Goal: Information Seeking & Learning: Learn about a topic

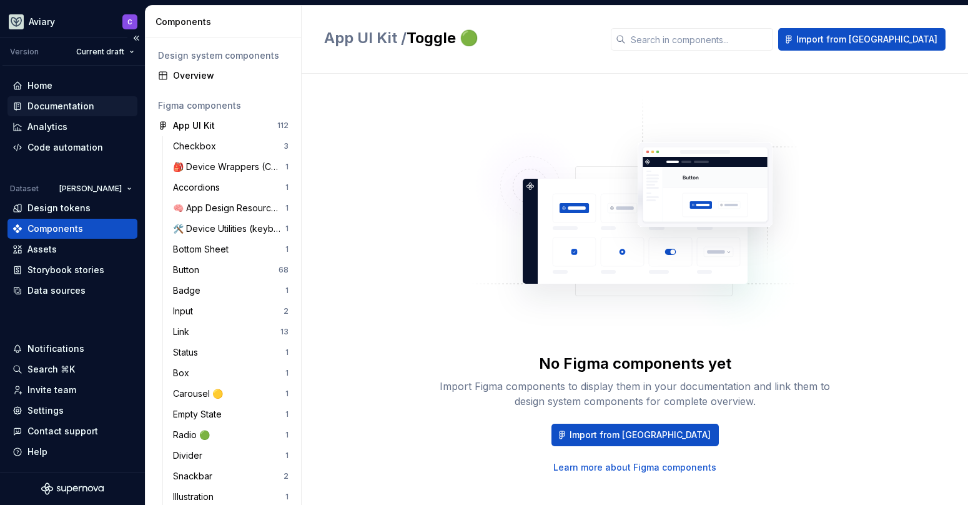
click at [65, 108] on div "Documentation" at bounding box center [60, 106] width 67 height 12
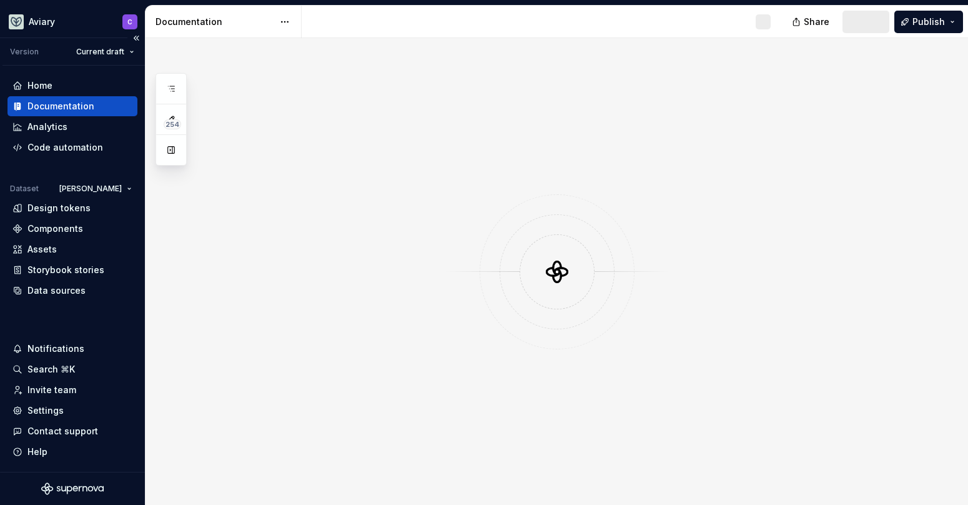
click at [65, 108] on div "Documentation" at bounding box center [60, 106] width 67 height 12
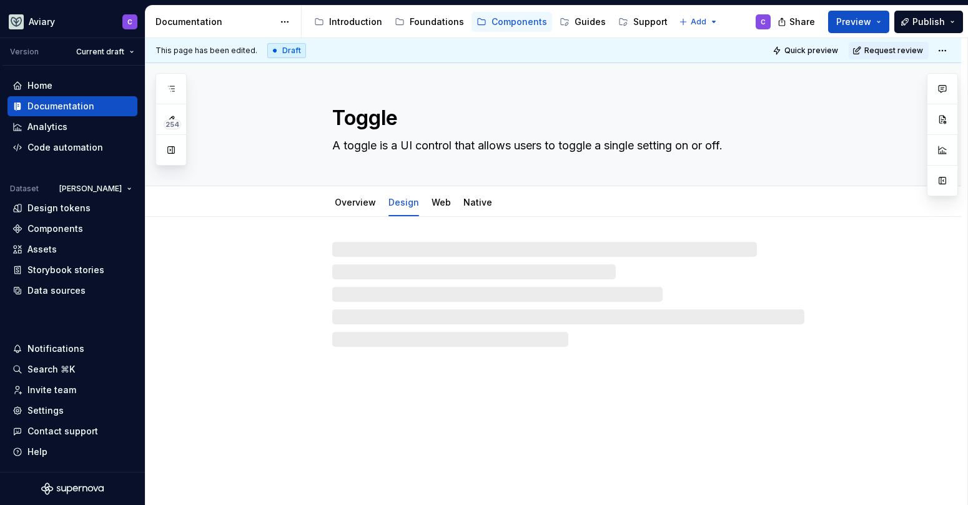
type textarea "*"
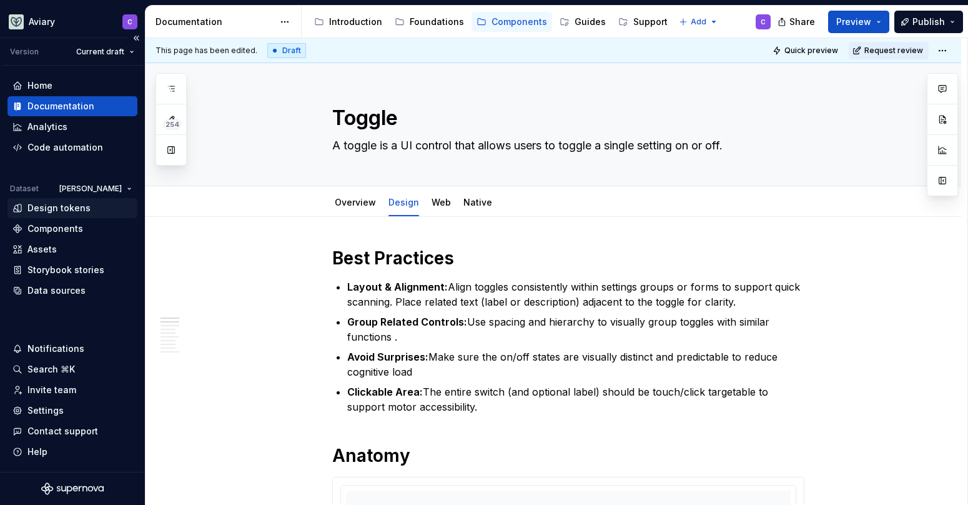
click at [74, 205] on div "Design tokens" at bounding box center [58, 208] width 63 height 12
